Goal: Check status: Check status

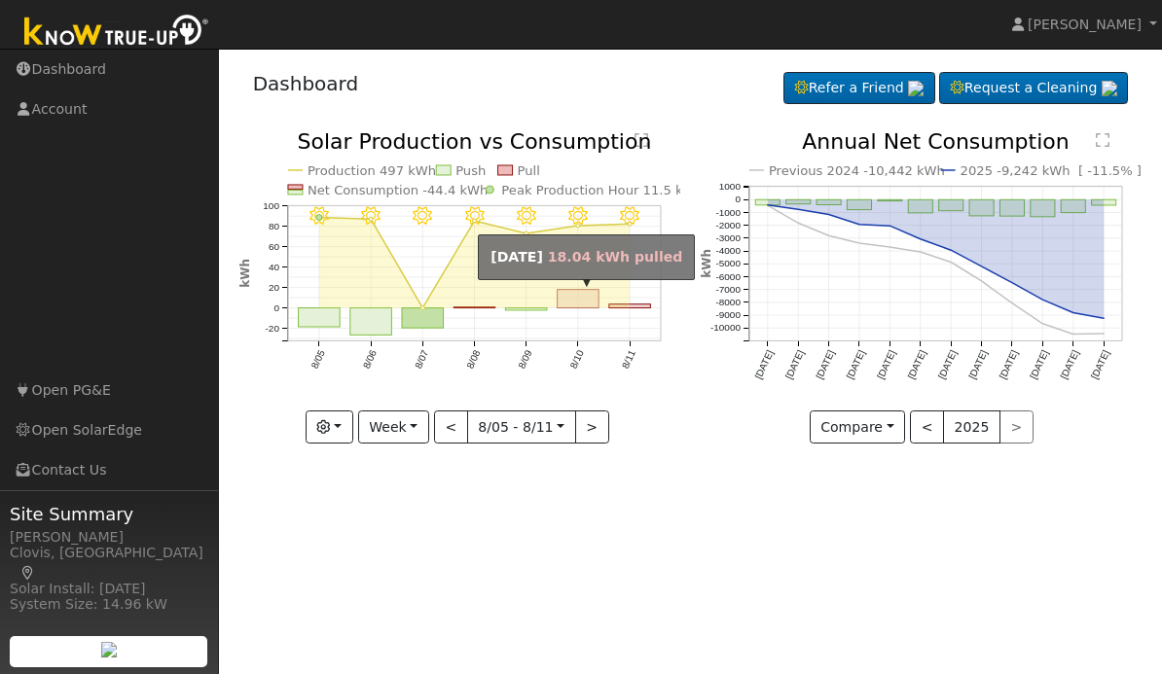
click at [587, 301] on rect "onclick=""" at bounding box center [578, 299] width 42 height 18
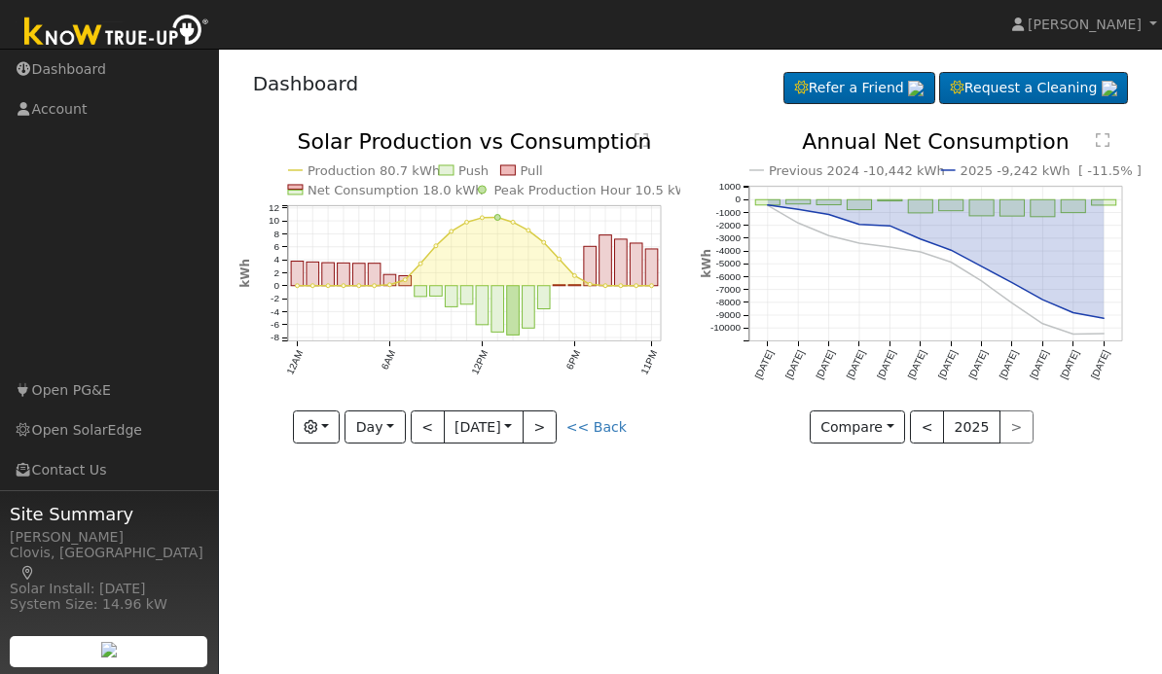
click at [426, 431] on button "<" at bounding box center [428, 427] width 34 height 33
click at [427, 439] on button "<" at bounding box center [428, 427] width 34 height 33
click at [538, 434] on button ">" at bounding box center [539, 427] width 34 height 33
click at [555, 440] on button ">" at bounding box center [539, 427] width 34 height 33
click at [424, 427] on button "<" at bounding box center [428, 427] width 34 height 33
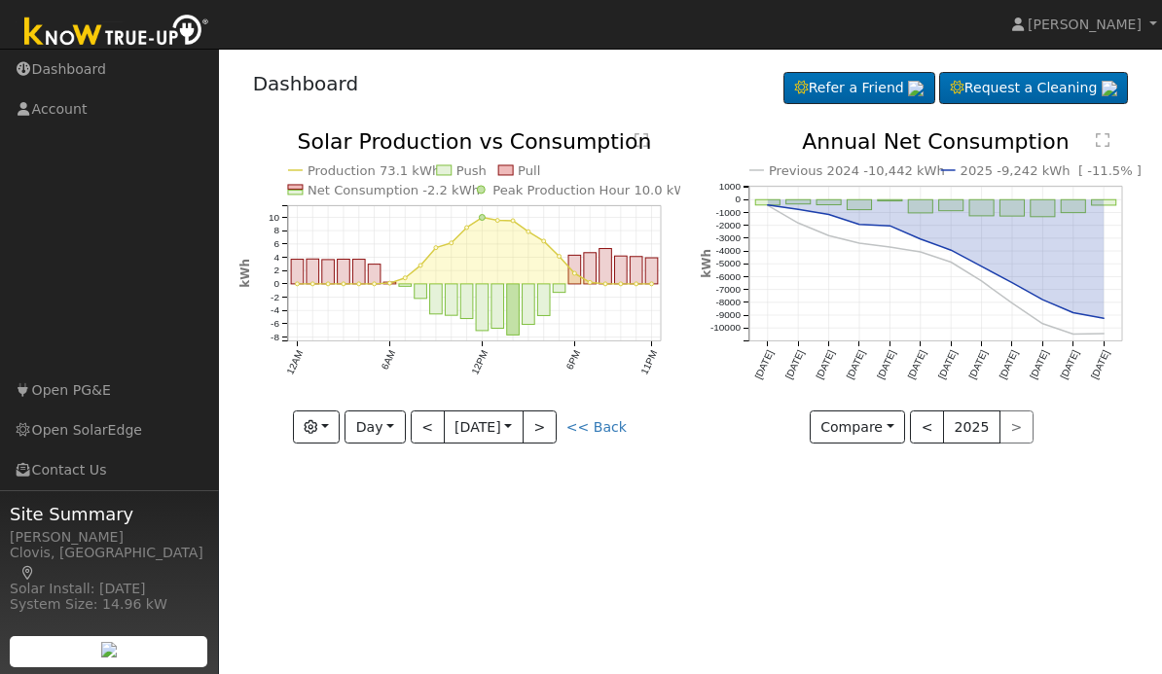
click at [428, 437] on button "<" at bounding box center [428, 427] width 34 height 33
click at [557, 434] on button ">" at bounding box center [539, 427] width 34 height 33
click at [549, 433] on button ">" at bounding box center [539, 427] width 34 height 33
click at [557, 435] on button ">" at bounding box center [539, 427] width 34 height 33
click at [545, 441] on button ">" at bounding box center [539, 427] width 34 height 33
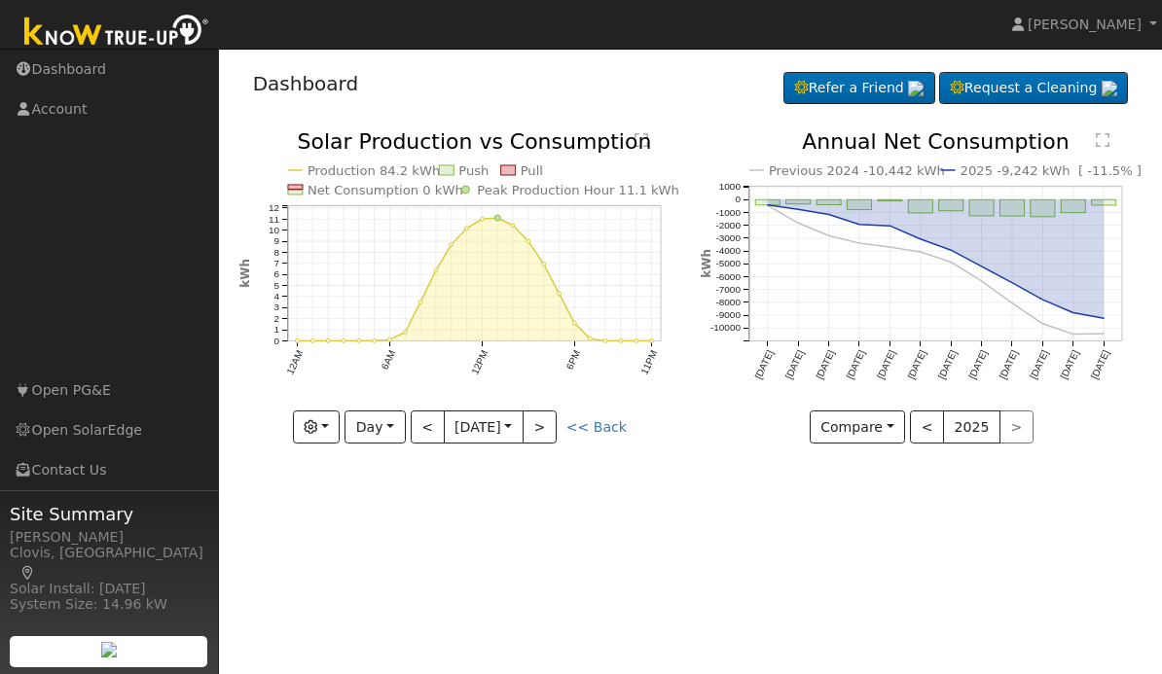
click at [422, 429] on button "<" at bounding box center [428, 427] width 34 height 33
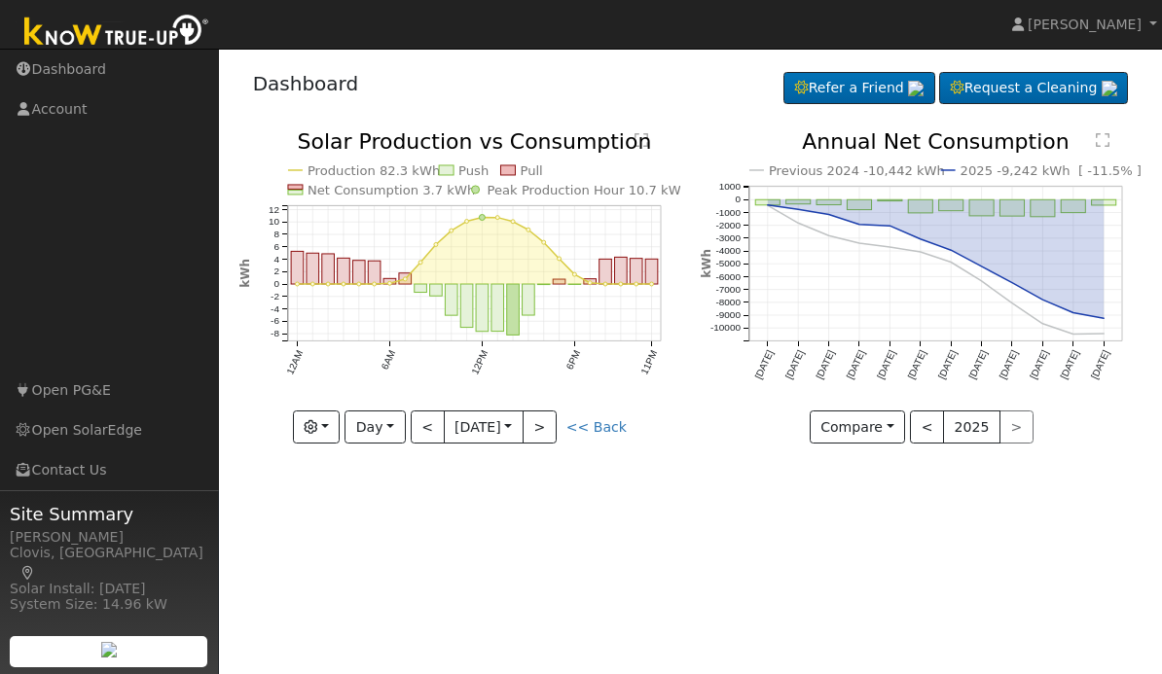
click at [555, 436] on button ">" at bounding box center [539, 427] width 34 height 33
type input "[DATE]"
